Goal: Information Seeking & Learning: Check status

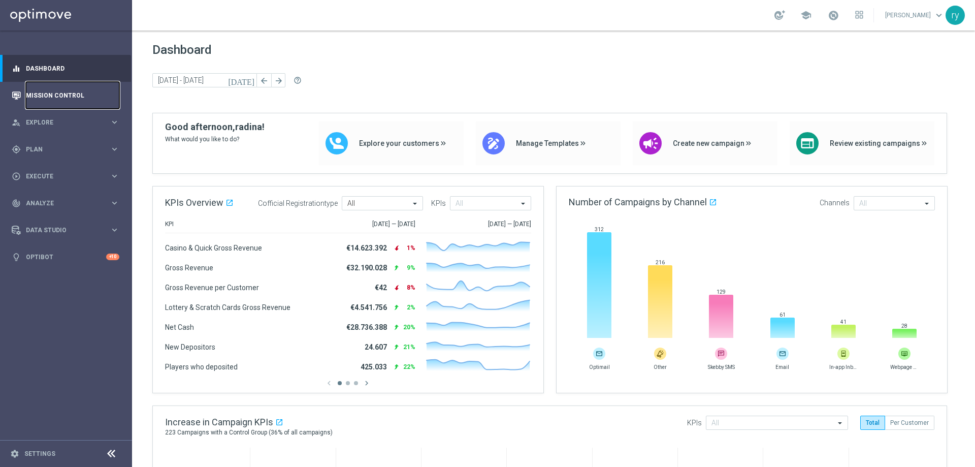
click at [55, 98] on link "Mission Control" at bounding box center [72, 95] width 93 height 27
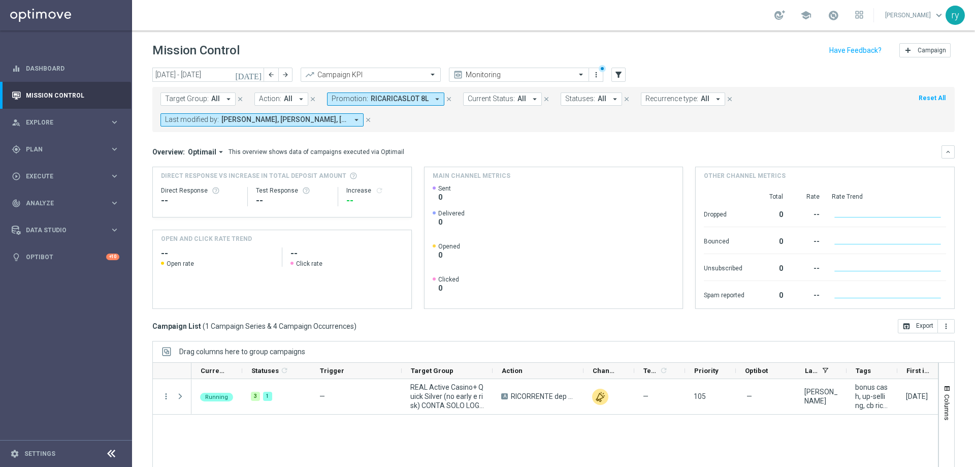
click at [433, 98] on icon "arrow_drop_down" at bounding box center [437, 98] width 9 height 9
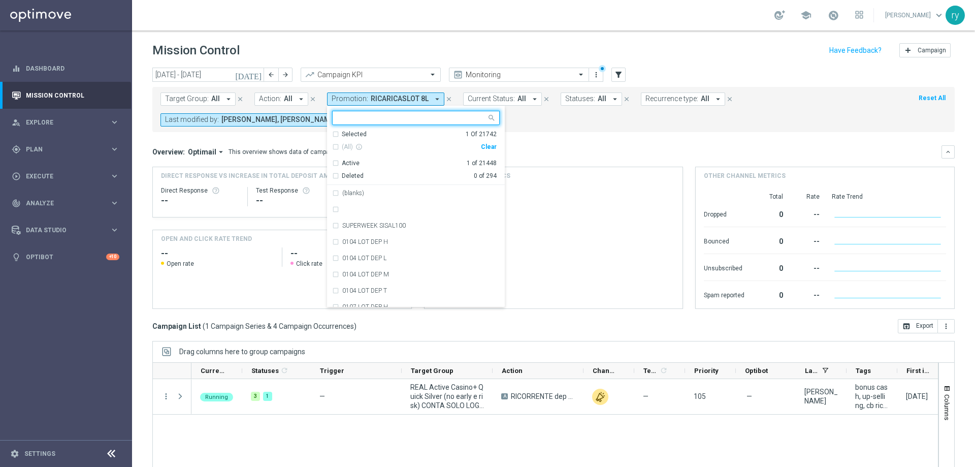
click at [0, 0] on div "Clear" at bounding box center [0, 0] width 0 height 0
click at [340, 124] on div at bounding box center [416, 118] width 168 height 14
paste input "RICARICASLOT 8L"
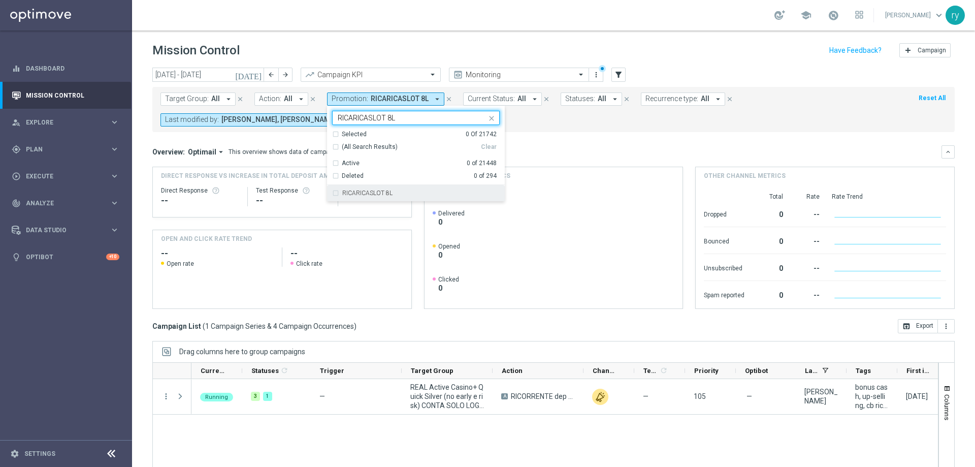
click at [373, 194] on label "RICARICASLOT 8L" at bounding box center [367, 193] width 50 height 6
type input "RICARICASLOT 8L"
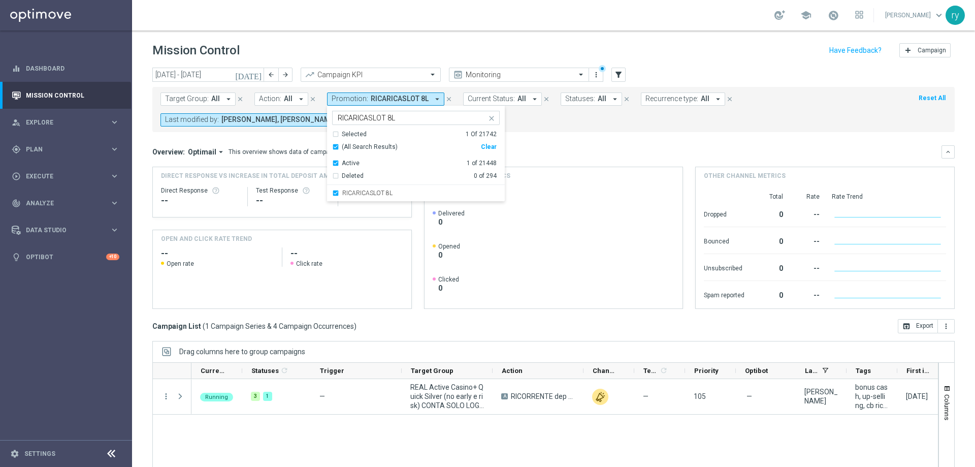
click at [513, 137] on mini-dashboard "Overview: Optimail arrow_drop_down This overview shows data of campaigns execut…" at bounding box center [553, 225] width 802 height 187
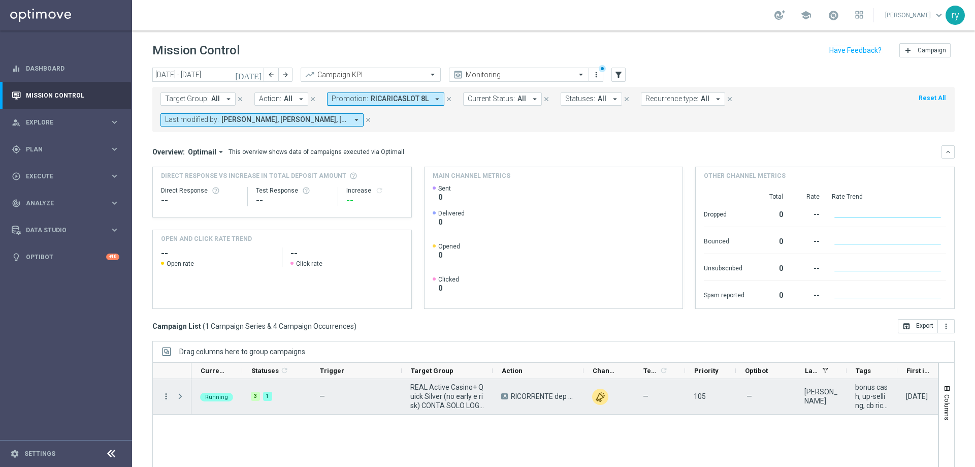
click at [166, 399] on icon "more_vert" at bounding box center [165, 396] width 9 height 9
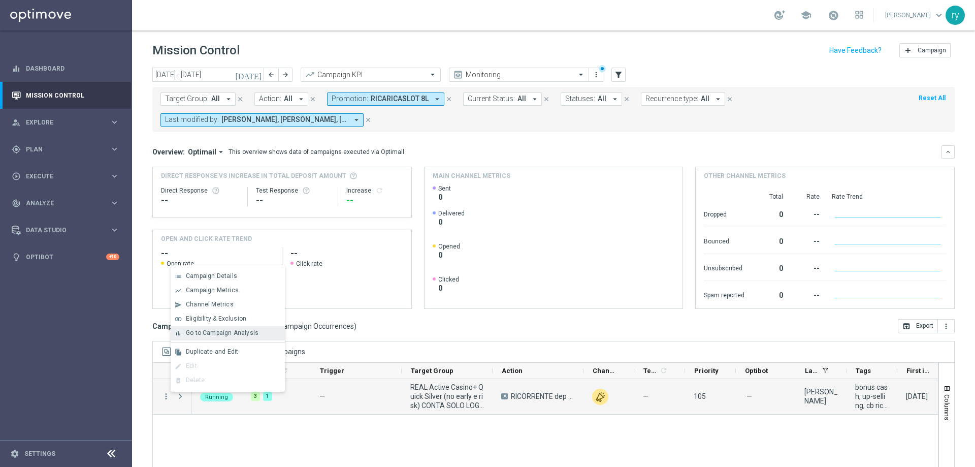
click at [178, 336] on icon "bar_chart" at bounding box center [178, 333] width 7 height 7
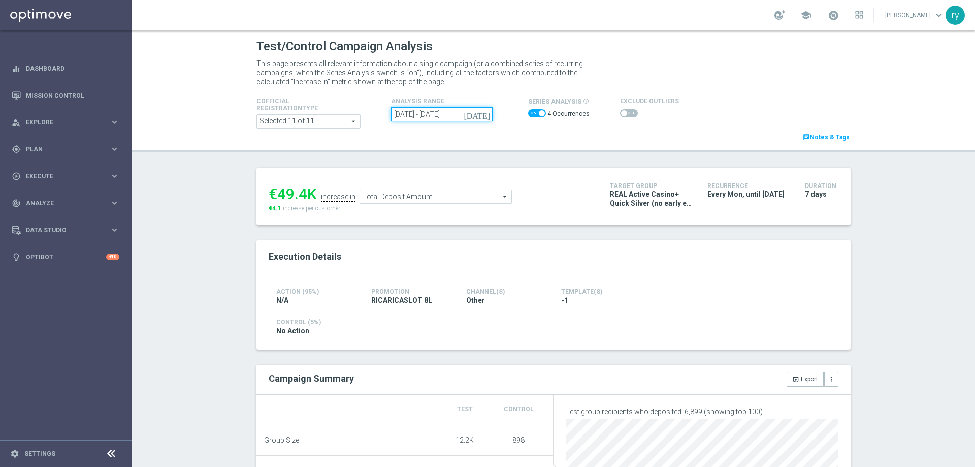
click at [451, 119] on input "04 Aug 2025 - 25 Aug 2025" at bounding box center [442, 114] width 102 height 14
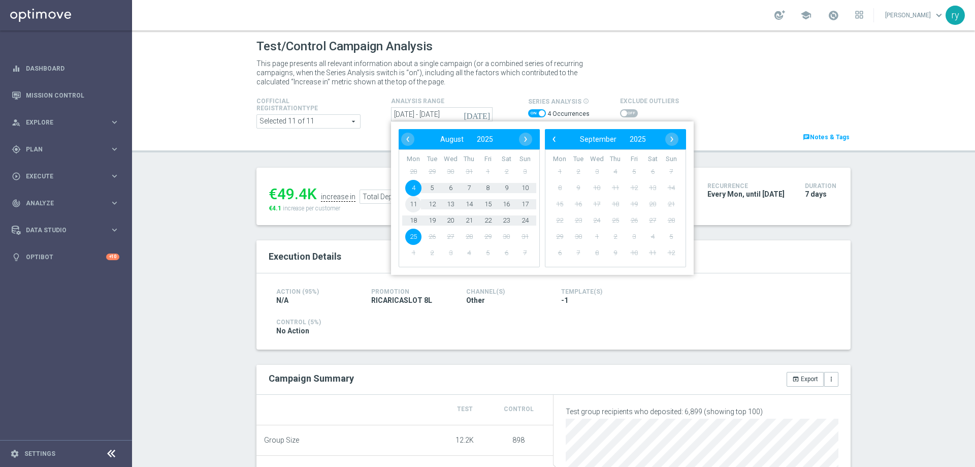
click at [411, 206] on span "11" at bounding box center [413, 204] width 16 height 16
click at [523, 201] on span "17" at bounding box center [525, 204] width 16 height 16
type input "11 Aug 2025 - 17 Aug 2025"
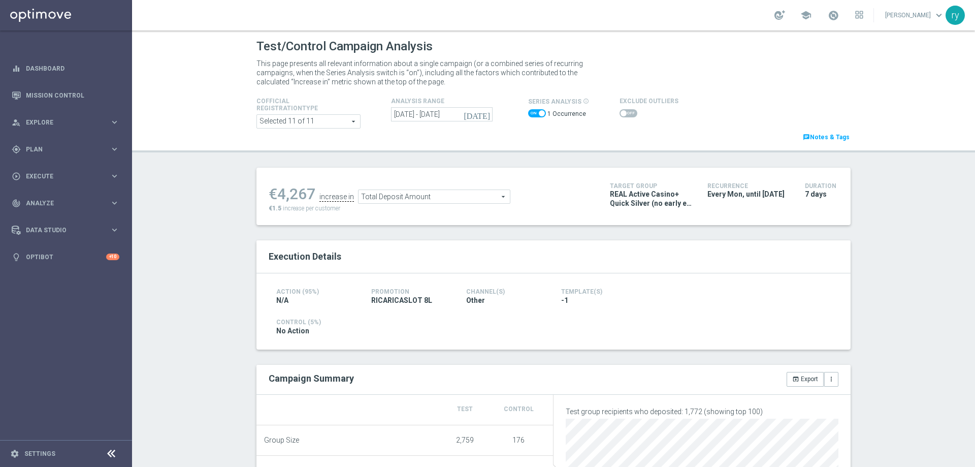
click at [400, 198] on span "Total Deposit Amount" at bounding box center [434, 196] width 151 height 13
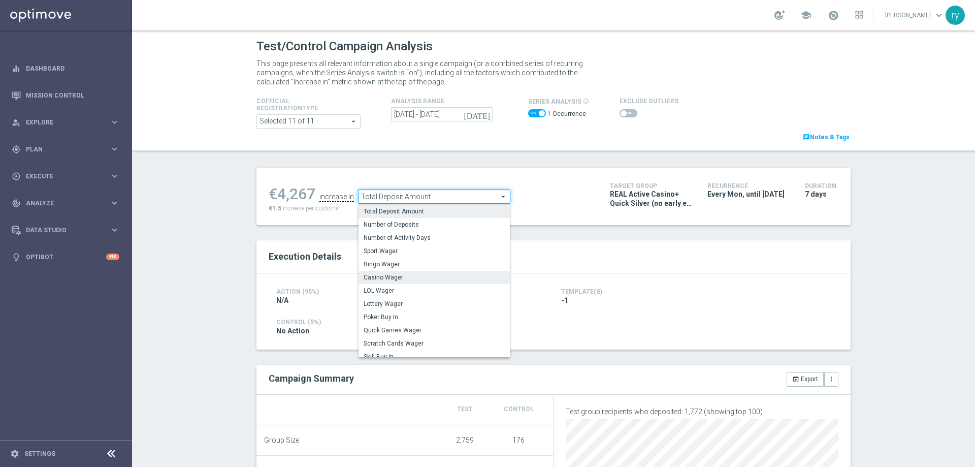
click at [399, 275] on span "Casino Wager" at bounding box center [434, 277] width 141 height 8
type input "Casino Wager"
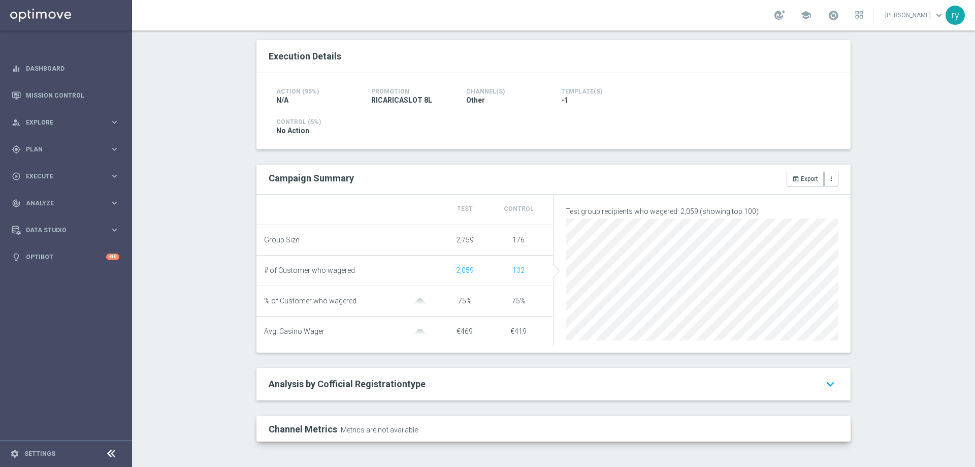
scroll to position [3, 0]
